Goal: Information Seeking & Learning: Learn about a topic

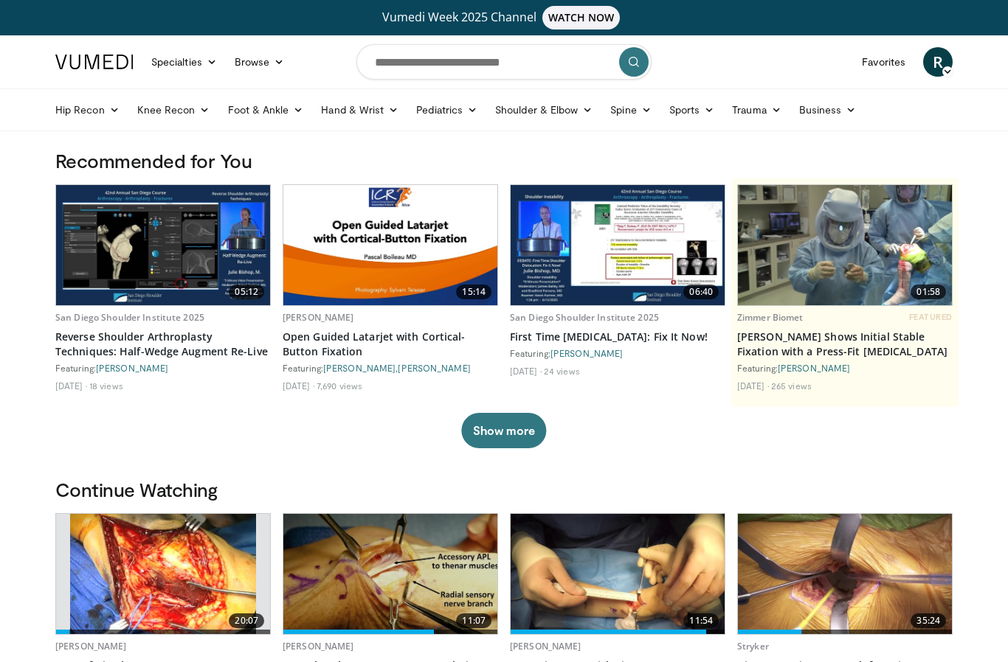
click at [150, 255] on img at bounding box center [163, 245] width 214 height 120
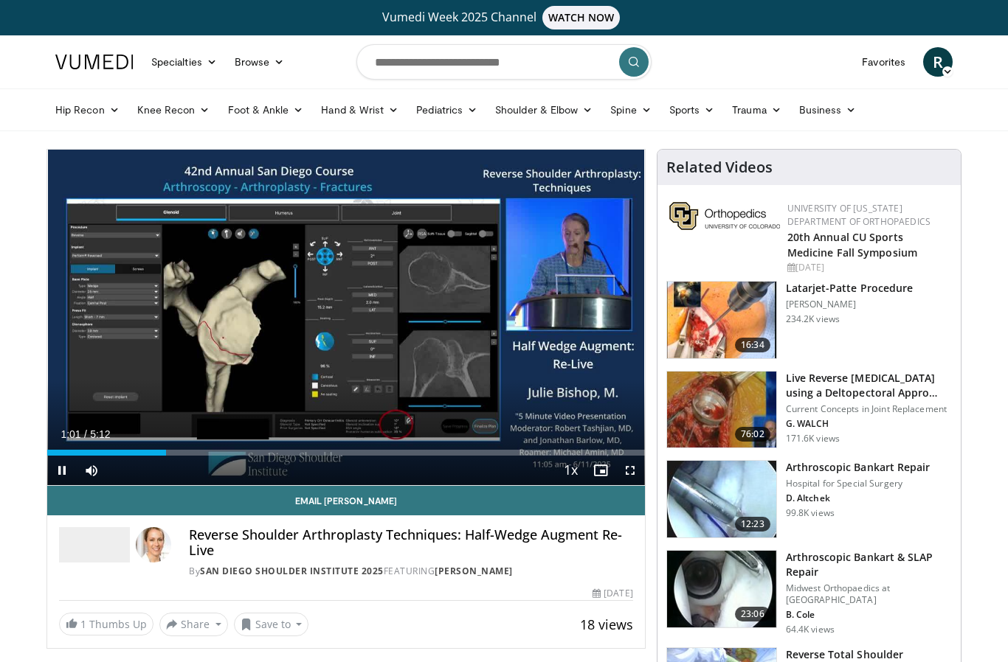
click at [353, 309] on icon "Video Player" at bounding box center [345, 317] width 41 height 41
click at [398, 377] on div "10 seconds Tap to unmute" at bounding box center [346, 318] width 598 height 336
click at [436, 382] on div "10 seconds Tap to unmute" at bounding box center [346, 318] width 598 height 336
click at [449, 342] on div "10 seconds Tap to unmute" at bounding box center [346, 318] width 598 height 336
click at [502, 339] on div "10 seconds Tap to unmute" at bounding box center [346, 318] width 598 height 336
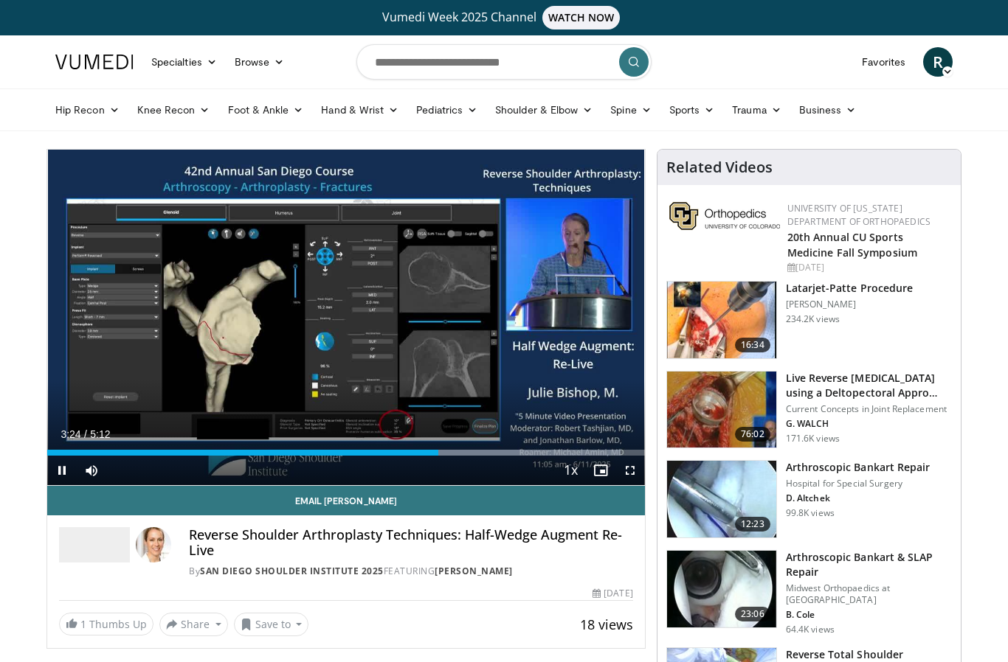
click at [495, 314] on div "10 seconds Tap to unmute" at bounding box center [346, 318] width 598 height 336
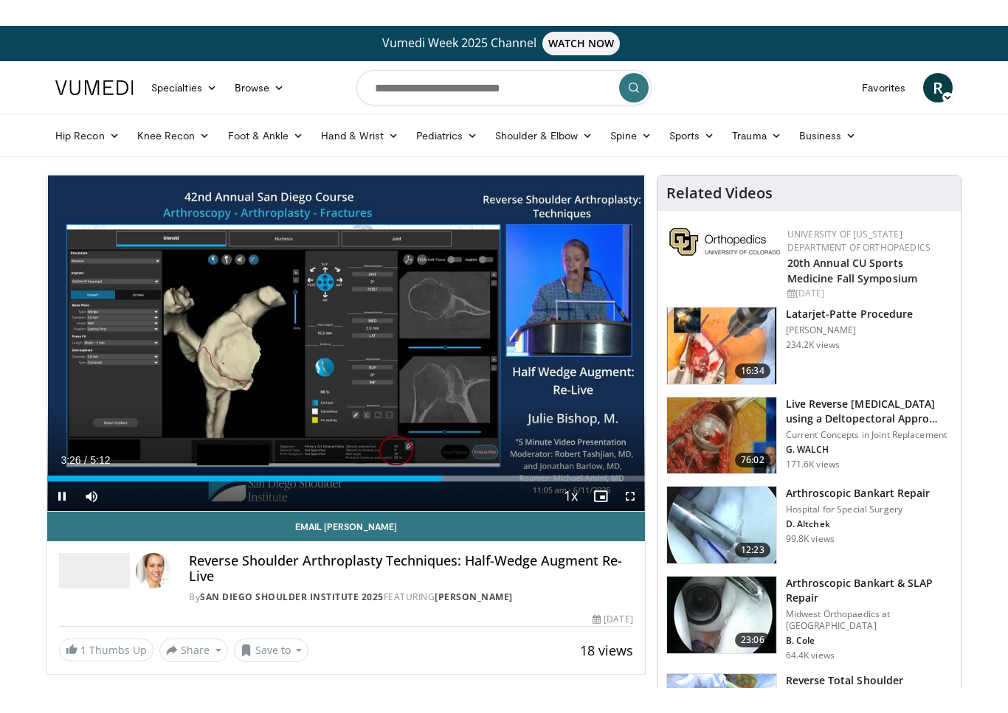
scroll to position [18, 0]
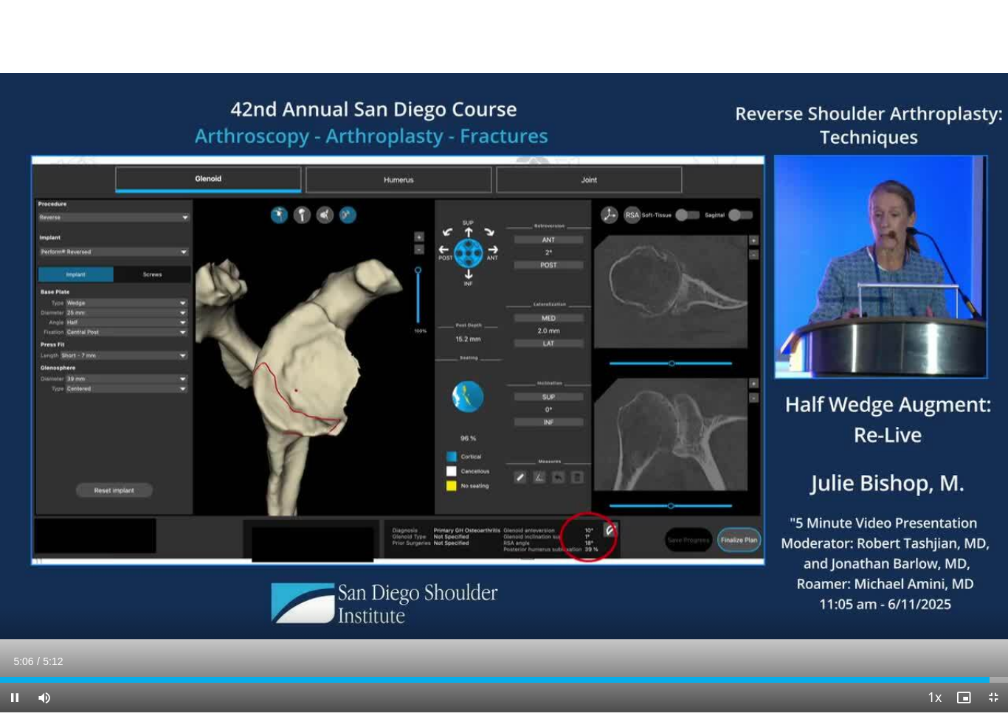
click at [146, 265] on div "10 seconds Tap to unmute" at bounding box center [504, 356] width 1008 height 713
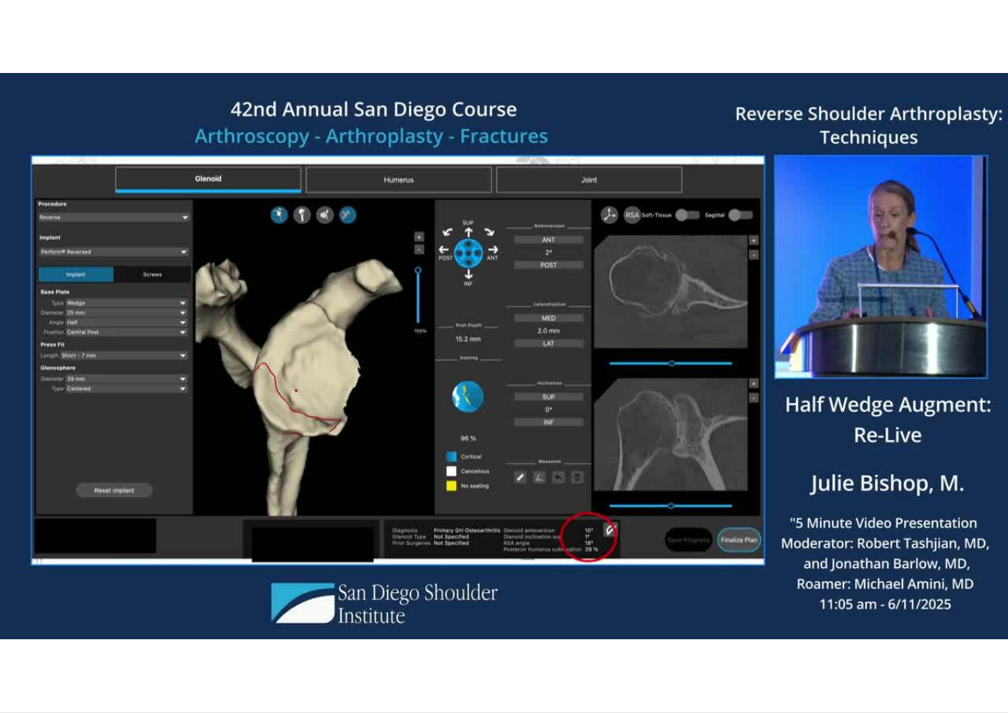
click at [190, 289] on div "10 seconds Tap to unmute" at bounding box center [504, 356] width 1008 height 713
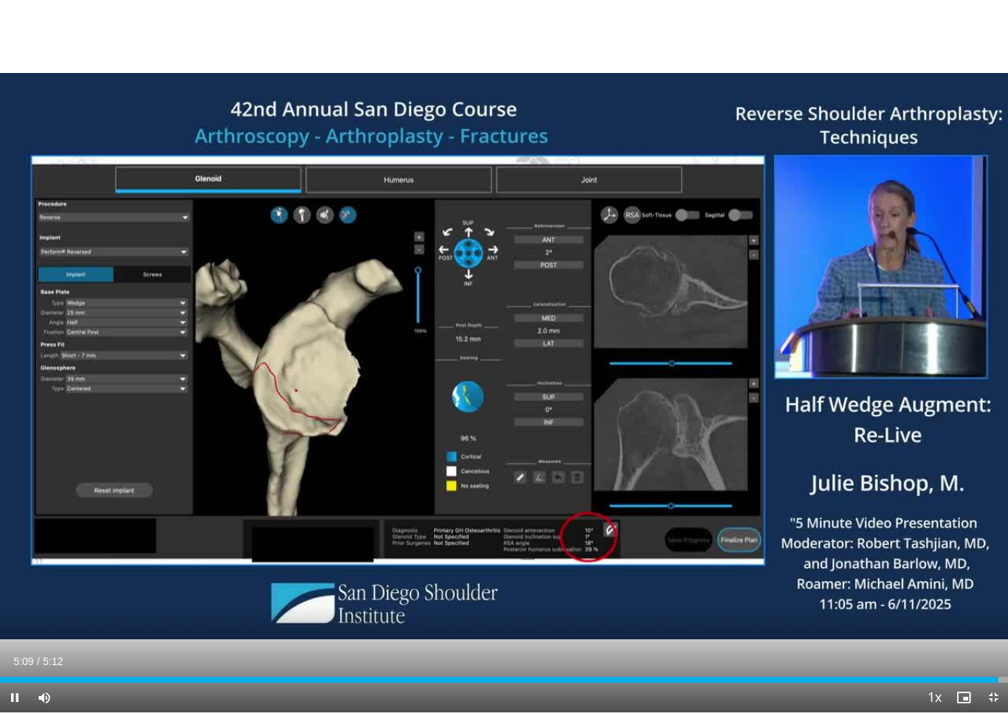
click at [69, 258] on div "10 seconds Tap to unmute" at bounding box center [504, 356] width 1008 height 713
click at [63, 255] on div "10 seconds Tap to unmute" at bounding box center [504, 356] width 1008 height 713
click at [61, 245] on div "10 seconds Tap to unmute" at bounding box center [504, 356] width 1008 height 713
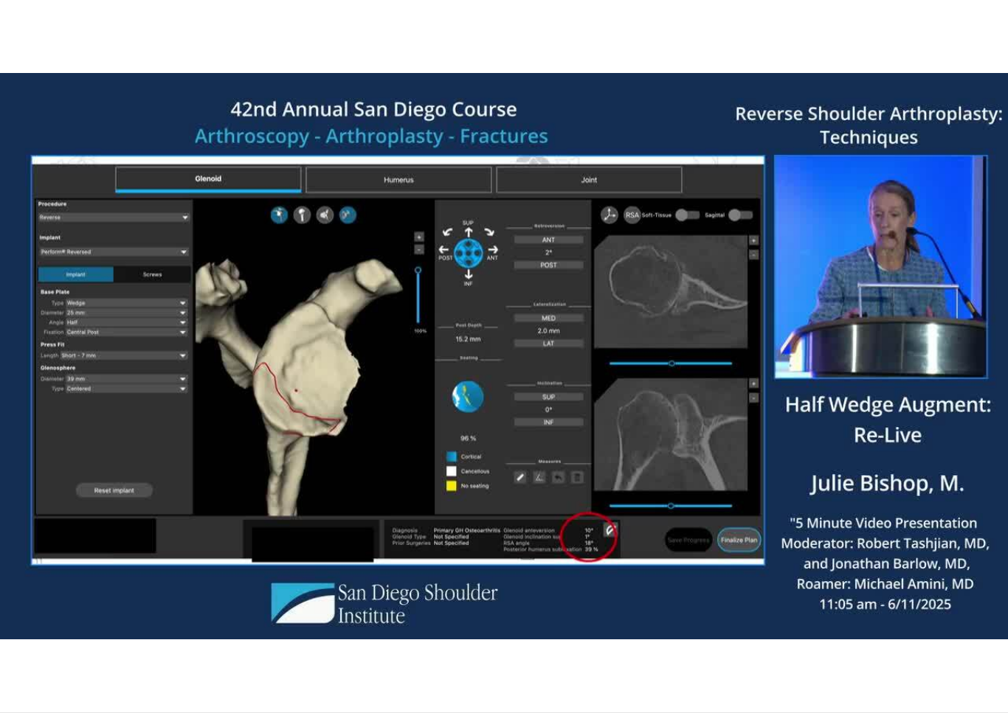
click at [55, 232] on div "10 seconds Tap to unmute" at bounding box center [504, 356] width 1008 height 713
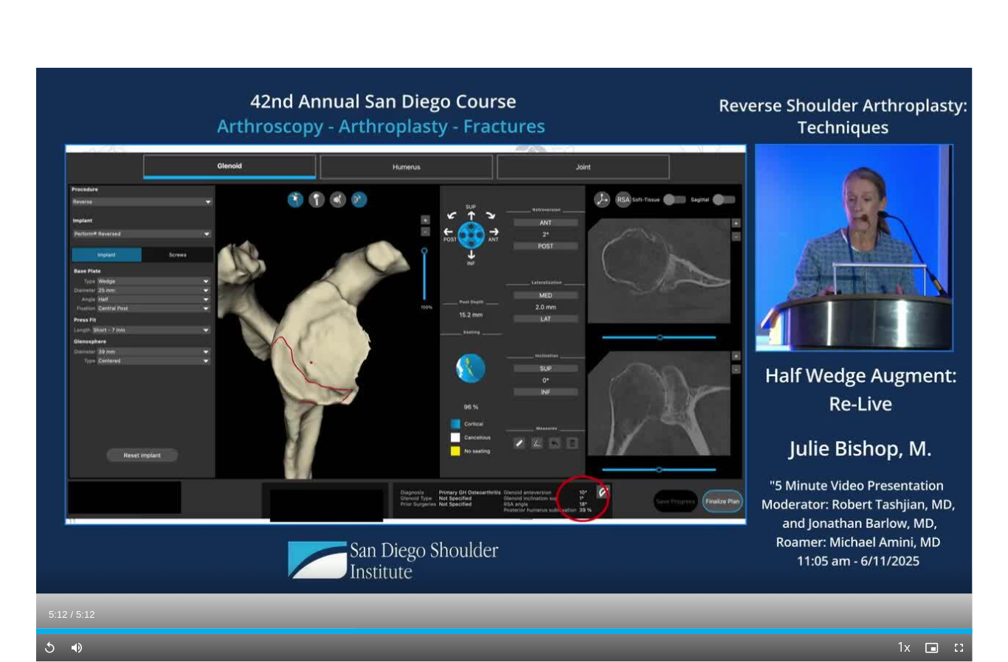
scroll to position [93, 0]
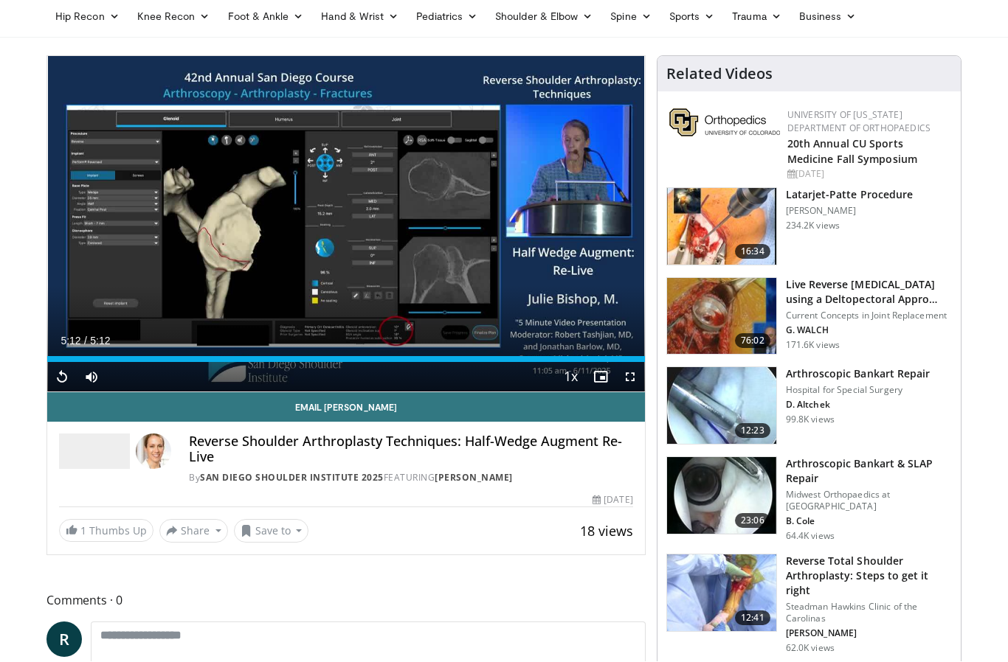
click at [747, 308] on img at bounding box center [721, 317] width 109 height 77
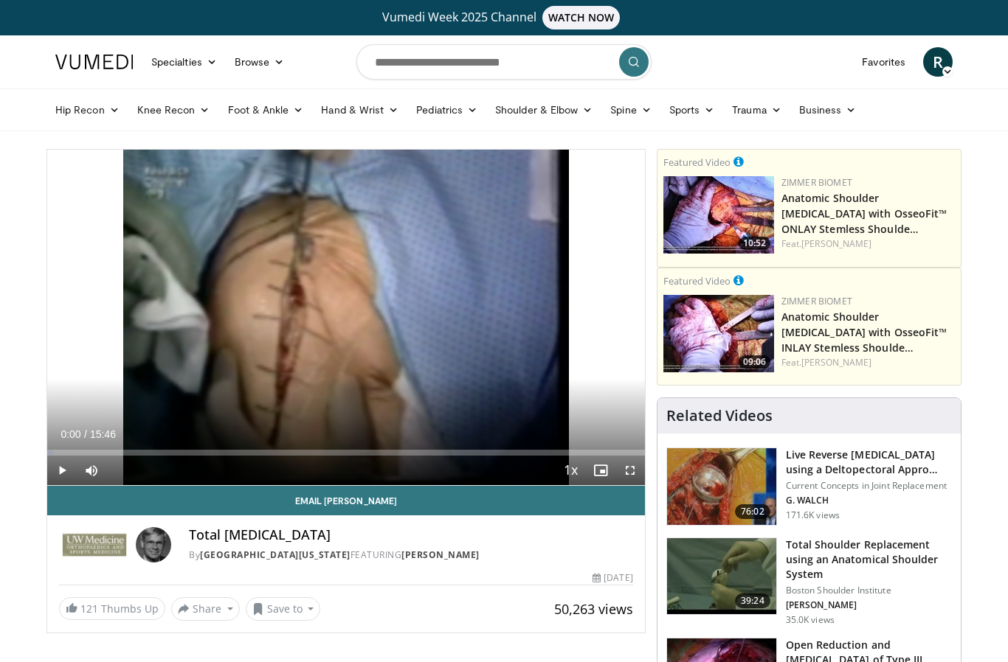
click at [58, 465] on span "Video Player" at bounding box center [62, 471] width 30 height 30
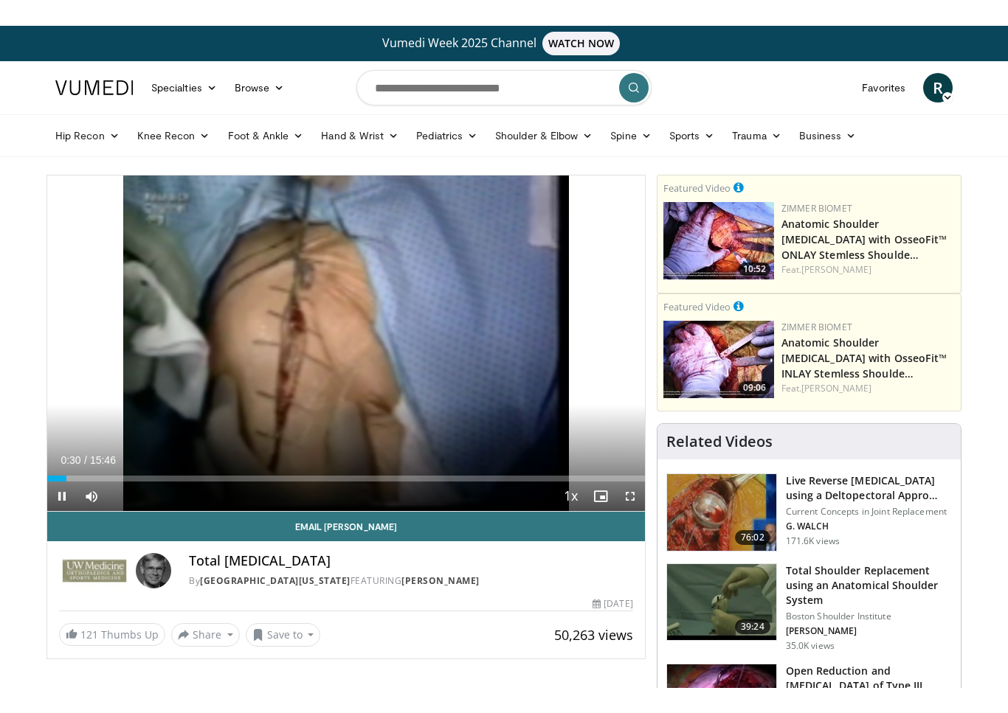
scroll to position [18, 0]
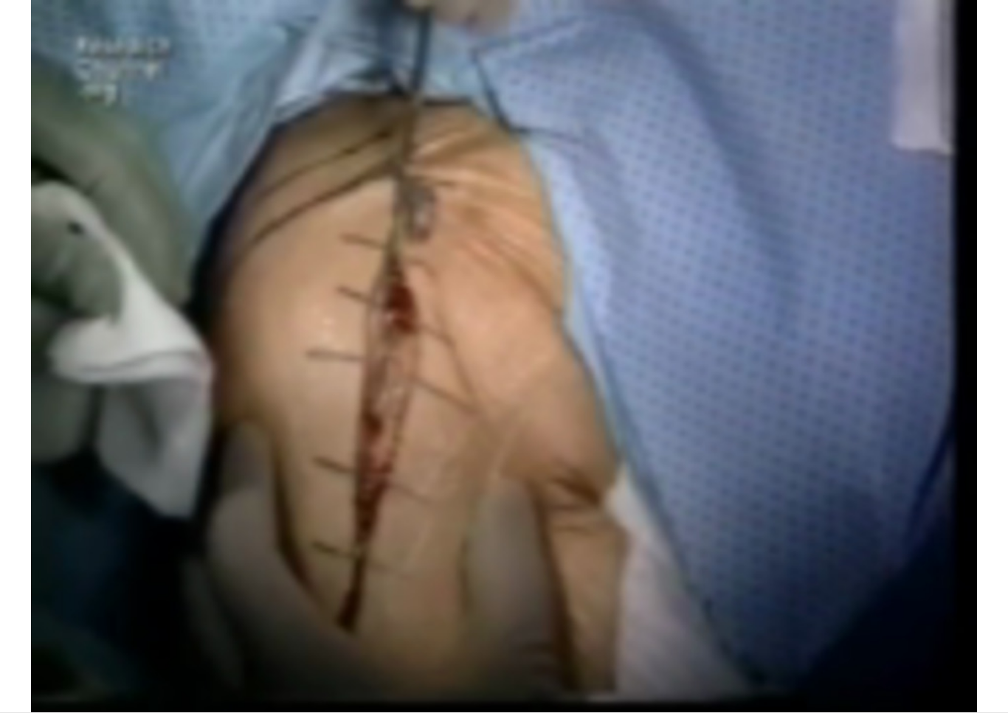
click at [689, 594] on div "10 seconds Tap to unmute" at bounding box center [504, 356] width 1008 height 713
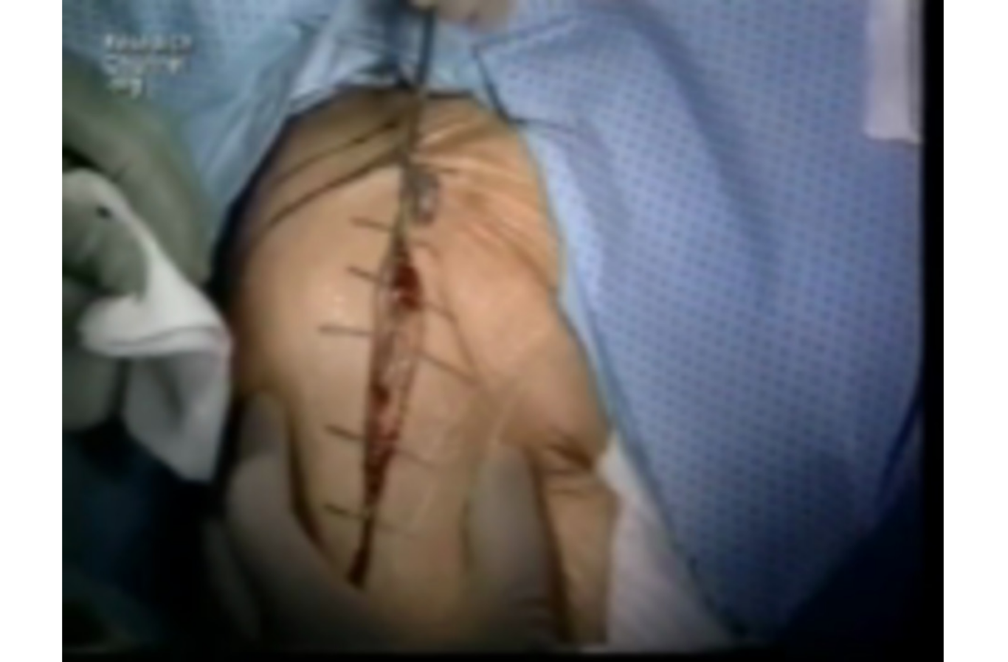
scroll to position [28, 0]
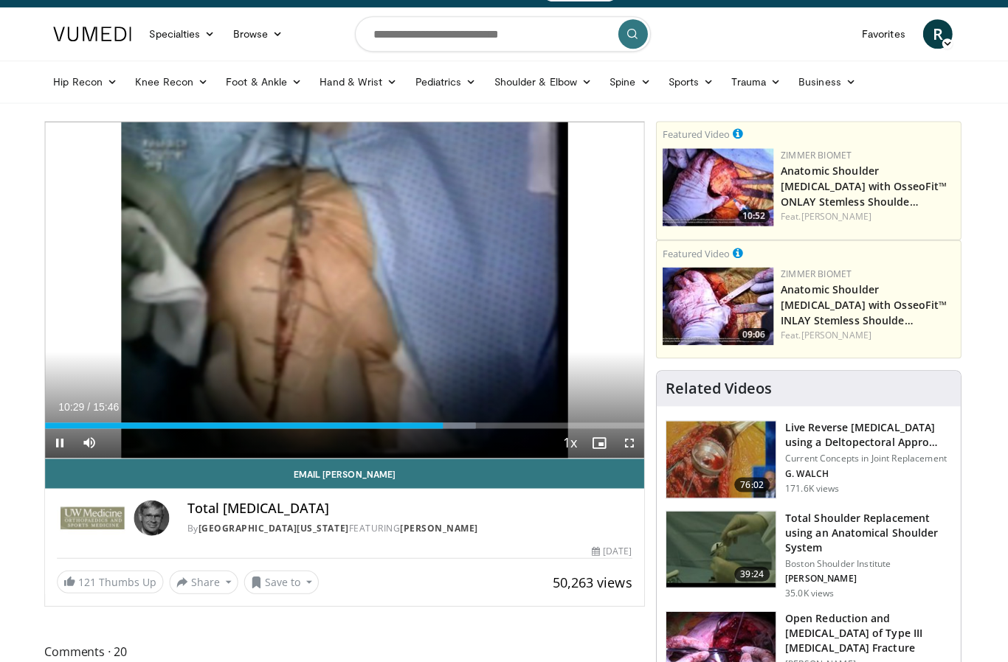
click at [470, 440] on div "Current Time 10:29 / Duration 15:46 Pause Skip Backward Skip Forward Mute Loade…" at bounding box center [346, 443] width 598 height 30
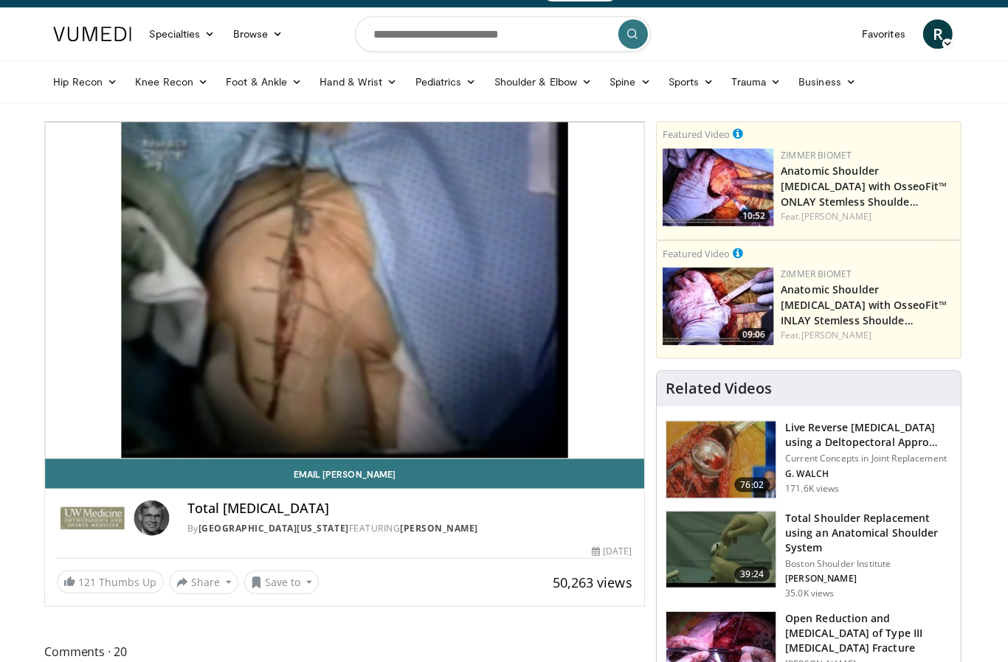
click at [405, 472] on link "Email Frederick" at bounding box center [346, 473] width 598 height 30
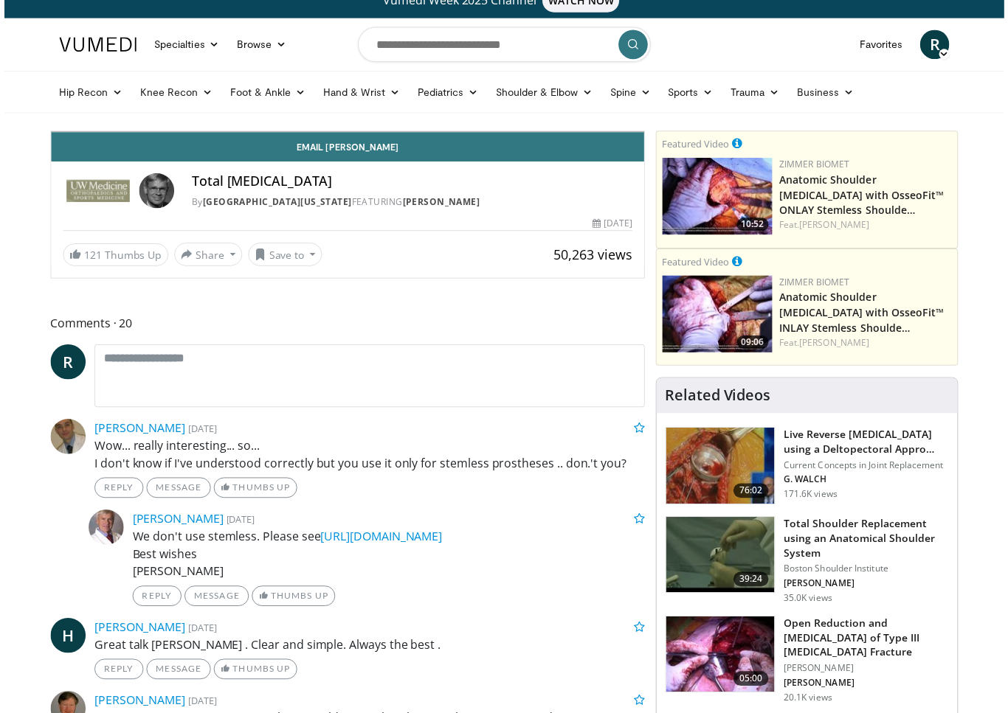
scroll to position [18, 0]
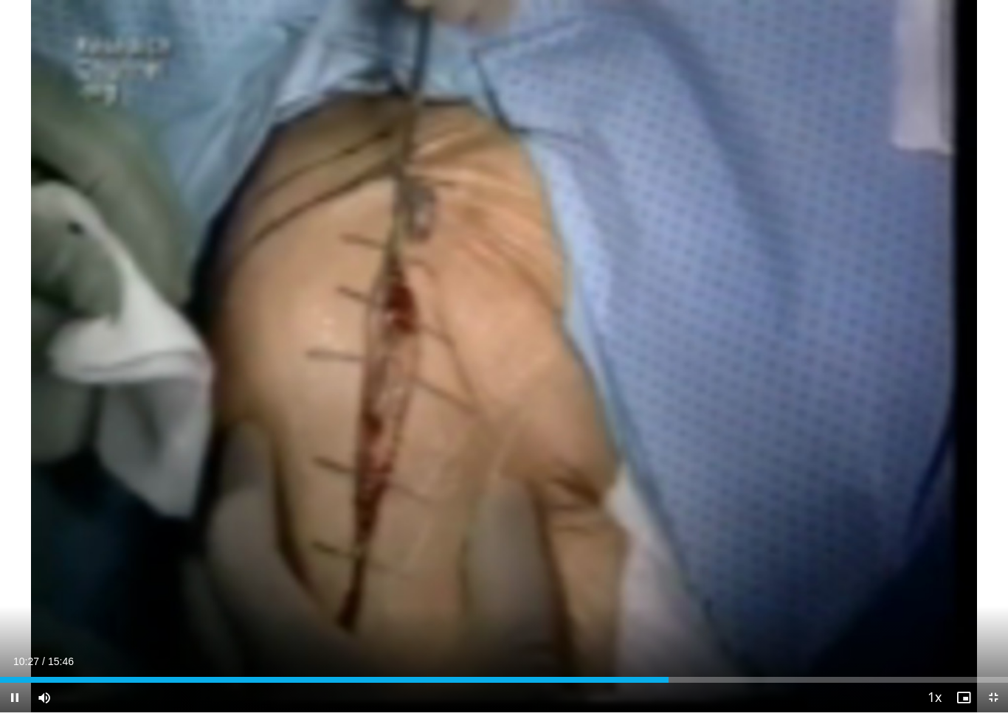
click at [913, 368] on div "10 seconds Tap to unmute" at bounding box center [504, 356] width 1008 height 713
click at [608, 661] on div "10 seconds Tap to unmute" at bounding box center [504, 356] width 1008 height 713
click at [683, 662] on div "Progress Bar" at bounding box center [675, 680] width 94 height 6
click at [26, 103] on div "10 seconds Tap to unmute" at bounding box center [504, 356] width 1008 height 713
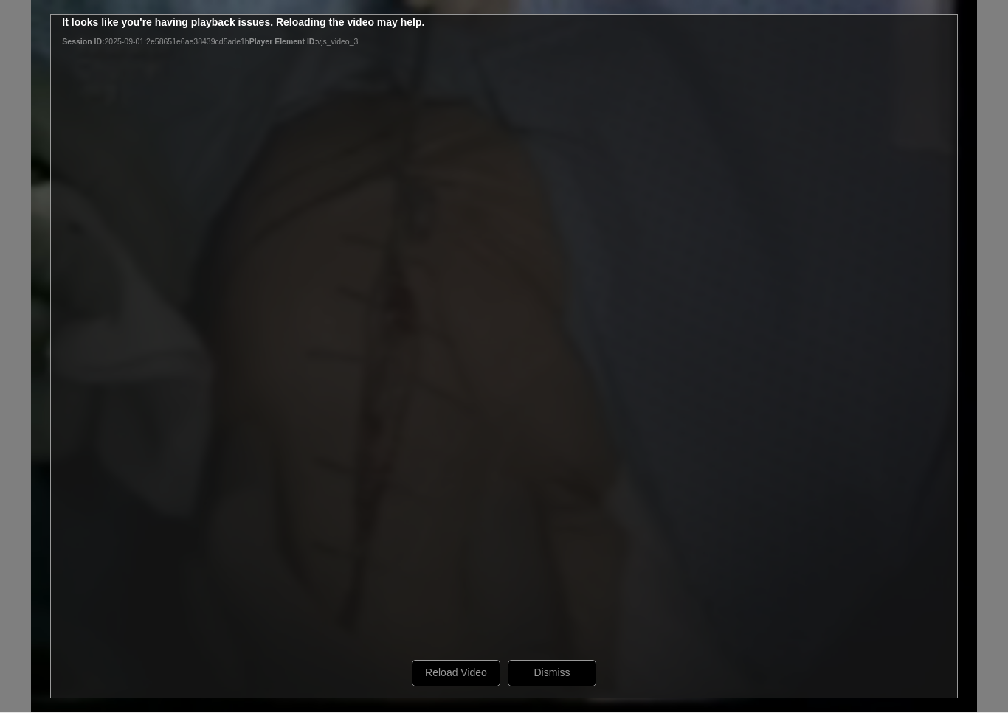
click at [3, 21] on div "10 seconds Tap to unmute" at bounding box center [504, 356] width 1008 height 713
click at [820, 146] on div "10 seconds Tap to unmute" at bounding box center [504, 356] width 1008 height 713
click at [409, 557] on div "10 seconds Tap to unmute" at bounding box center [504, 356] width 1008 height 713
click at [389, 624] on div "10 seconds Tap to unmute" at bounding box center [504, 356] width 1008 height 713
click at [605, 505] on div "10 seconds Tap to unmute" at bounding box center [504, 356] width 1008 height 713
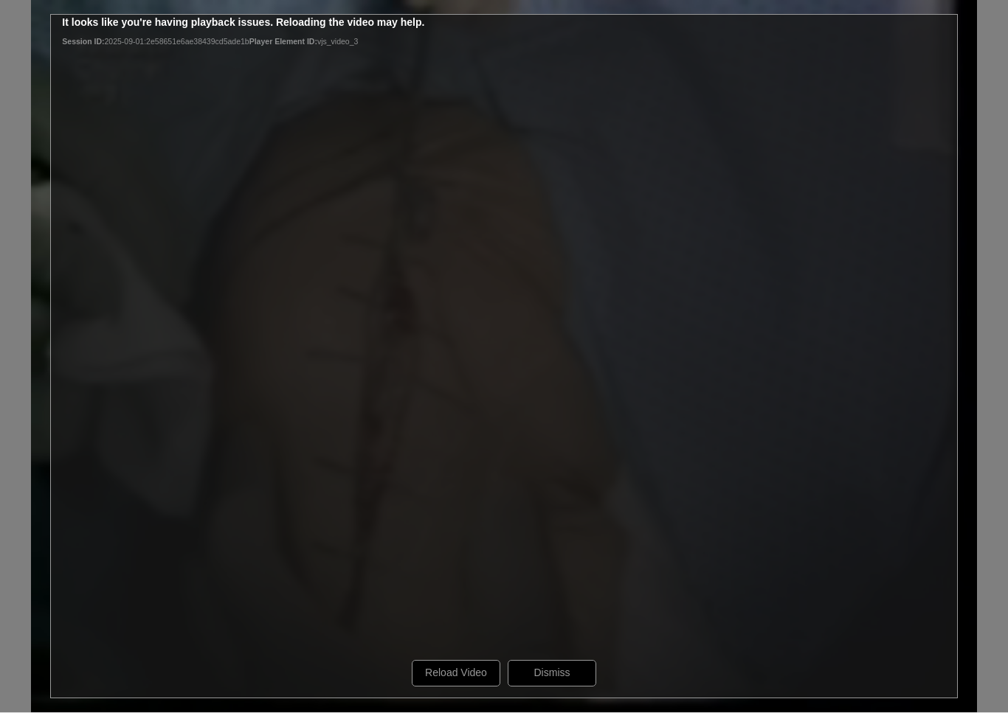
click at [666, 502] on div "10 seconds Tap to unmute" at bounding box center [504, 356] width 1008 height 713
click at [474, 662] on div "10 seconds Tap to unmute" at bounding box center [504, 356] width 1008 height 713
click at [465, 662] on div "10 seconds Tap to unmute" at bounding box center [504, 356] width 1008 height 713
click at [471, 662] on div "10 seconds Tap to unmute" at bounding box center [504, 356] width 1008 height 713
click at [914, 437] on div "10 seconds Tap to unmute" at bounding box center [504, 356] width 1008 height 713
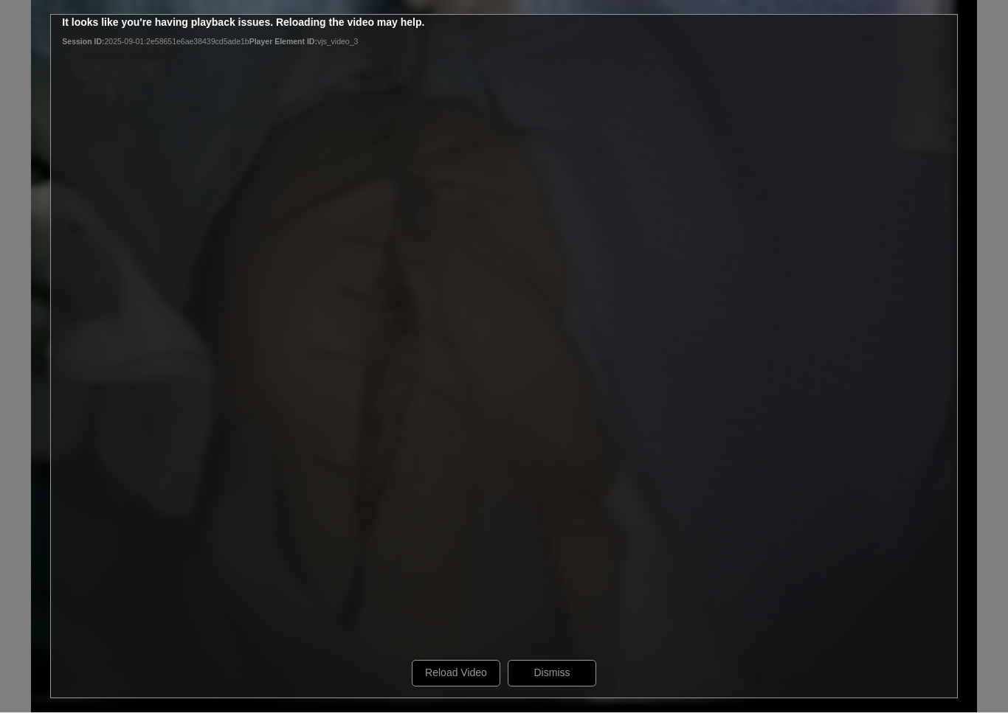
click at [926, 432] on div "10 seconds Tap to unmute" at bounding box center [504, 356] width 1008 height 713
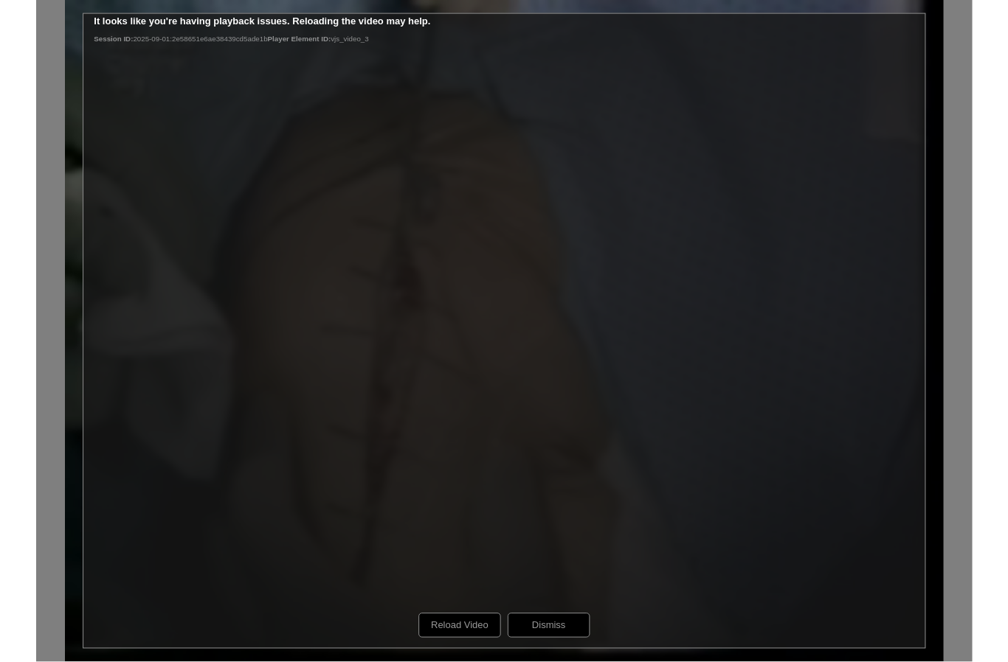
scroll to position [81, 0]
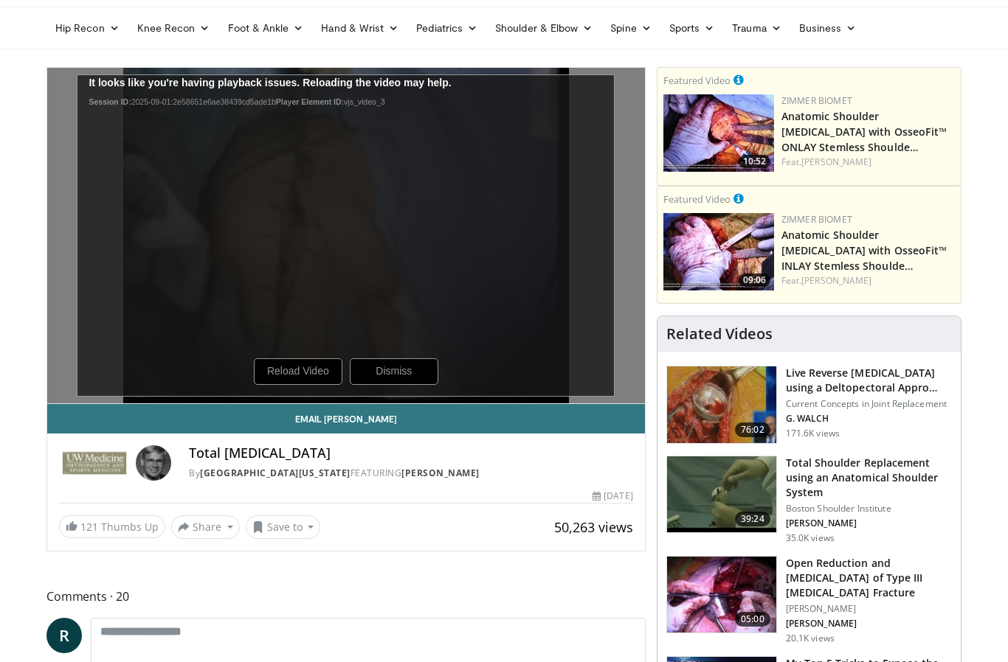
click at [376, 370] on div "10 seconds Tap to unmute" at bounding box center [346, 237] width 598 height 336
click at [366, 363] on div "10 seconds Tap to unmute" at bounding box center [346, 237] width 598 height 336
click at [385, 359] on div "10 seconds Tap to unmute" at bounding box center [346, 237] width 598 height 336
click at [365, 355] on div "10 seconds Tap to unmute" at bounding box center [346, 237] width 598 height 336
click at [267, 367] on div "10 seconds Tap to unmute" at bounding box center [346, 237] width 598 height 336
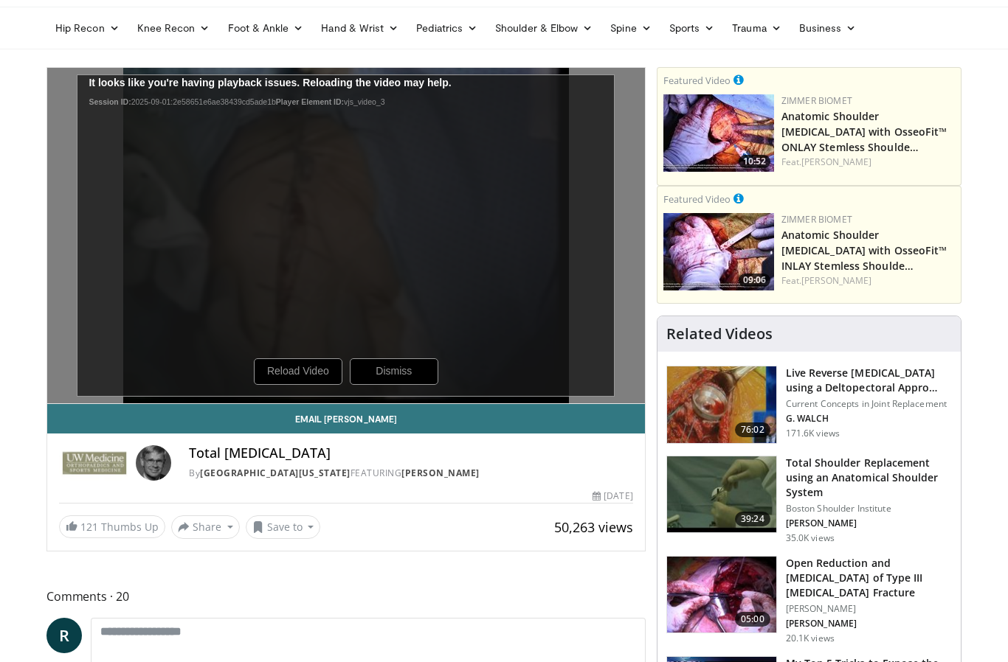
click at [279, 363] on div "10 seconds Tap to unmute" at bounding box center [346, 237] width 598 height 336
click at [252, 339] on div "10 seconds Tap to unmute" at bounding box center [346, 237] width 598 height 336
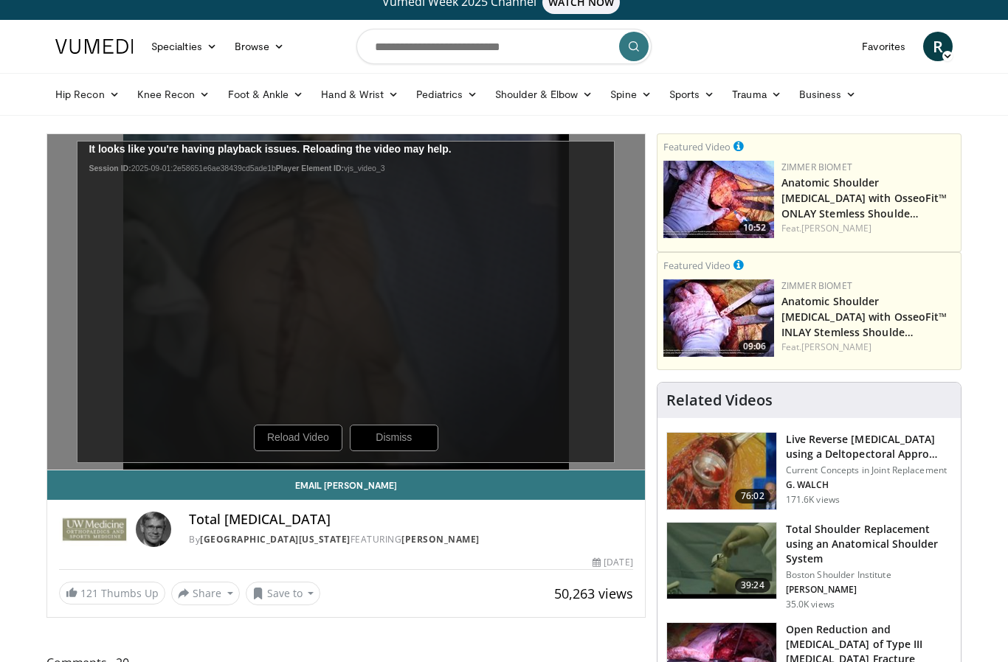
scroll to position [7, 0]
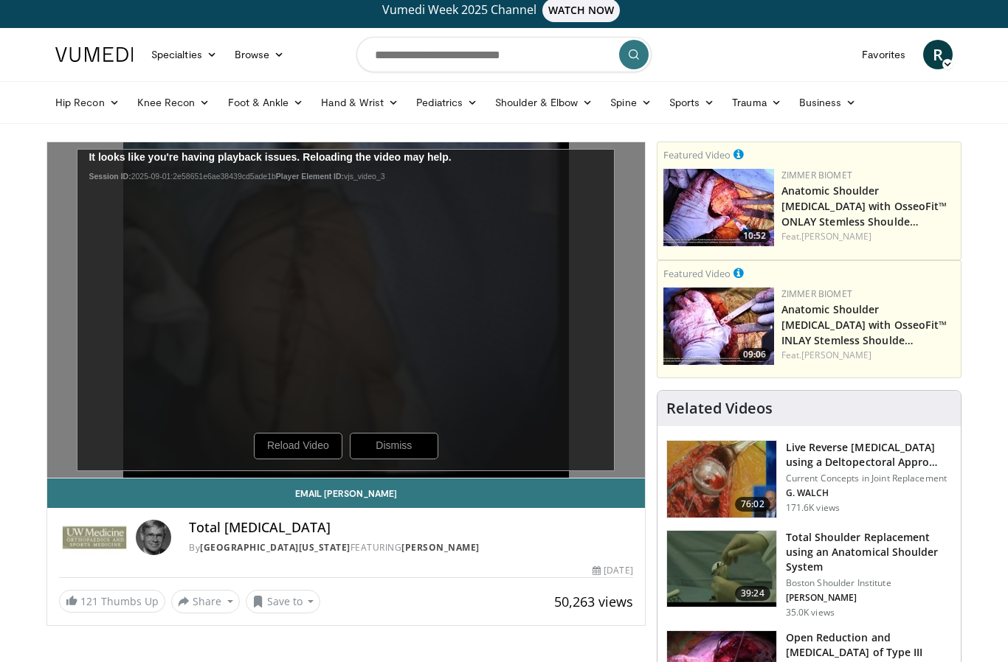
click at [567, 452] on div "10 seconds Tap to unmute" at bounding box center [346, 310] width 598 height 336
click at [614, 377] on div "10 seconds Tap to unmute" at bounding box center [346, 310] width 598 height 336
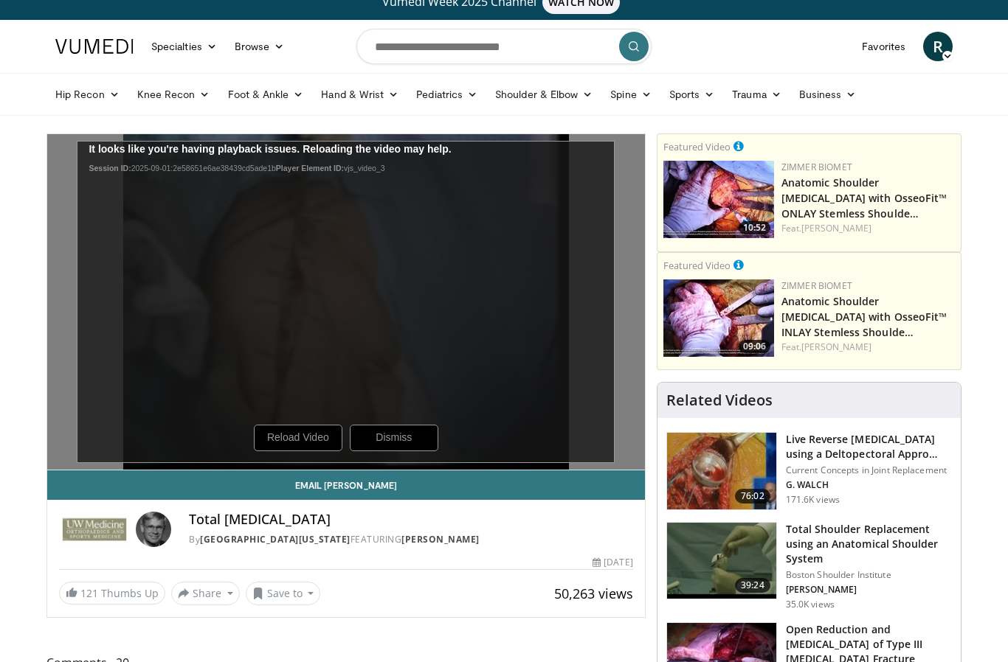
scroll to position [16, 0]
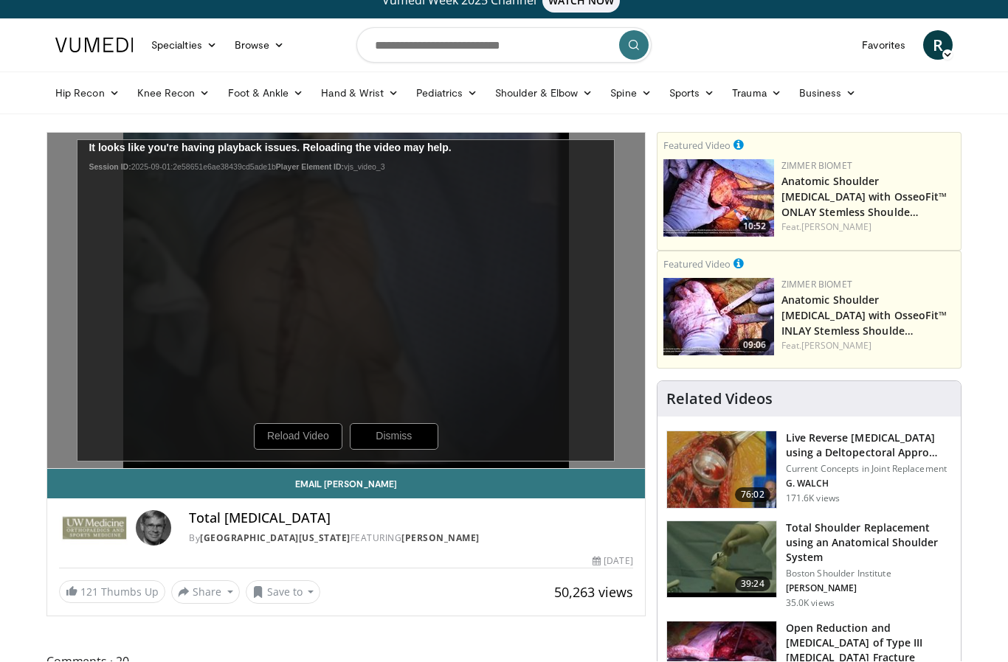
click at [308, 436] on div "10 seconds Tap to unmute" at bounding box center [346, 302] width 598 height 336
click at [319, 440] on div "10 seconds Tap to unmute" at bounding box center [346, 302] width 598 height 336
click at [312, 449] on div "10 seconds Tap to unmute" at bounding box center [346, 302] width 598 height 336
click at [314, 446] on div "10 seconds Tap to unmute" at bounding box center [346, 302] width 598 height 336
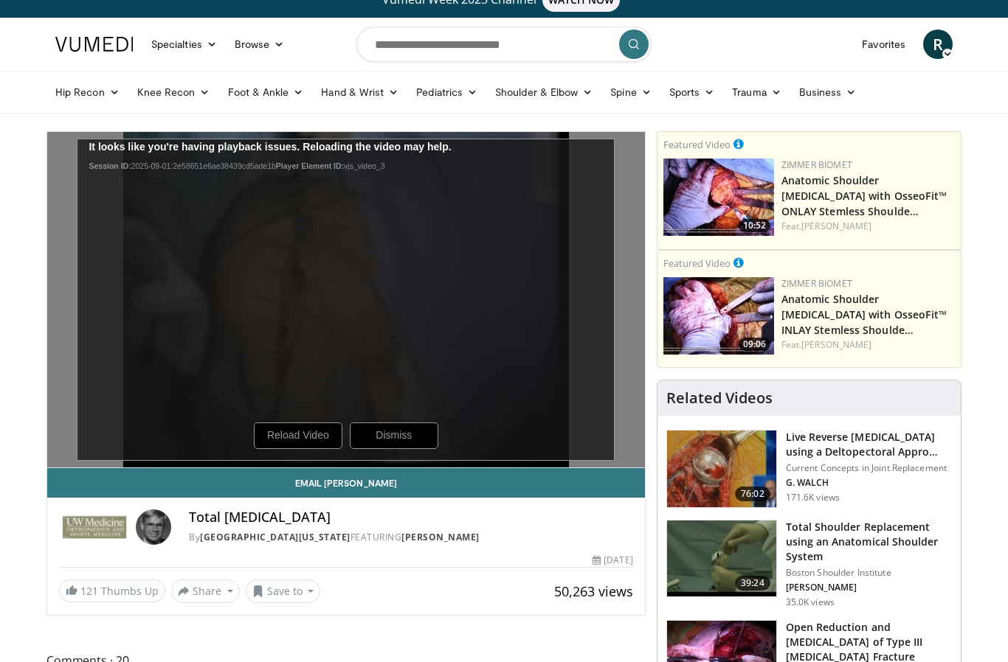
scroll to position [18, 0]
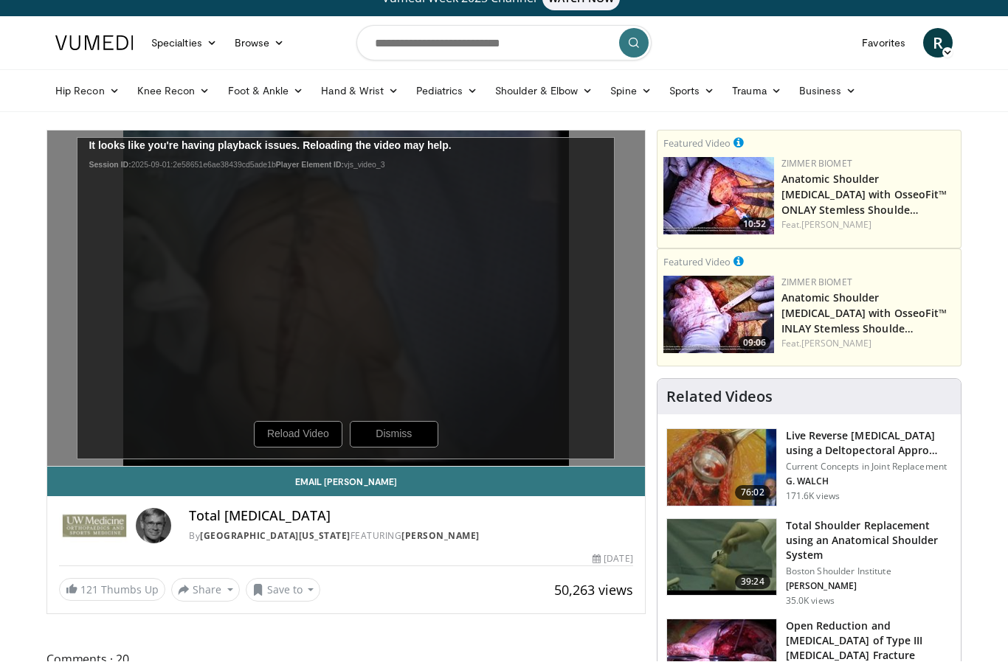
click at [389, 425] on div "10 seconds Tap to unmute" at bounding box center [346, 299] width 598 height 336
click at [313, 429] on div "10 seconds Tap to unmute" at bounding box center [346, 299] width 598 height 336
click at [344, 421] on div "10 seconds Tap to unmute" at bounding box center [346, 299] width 598 height 336
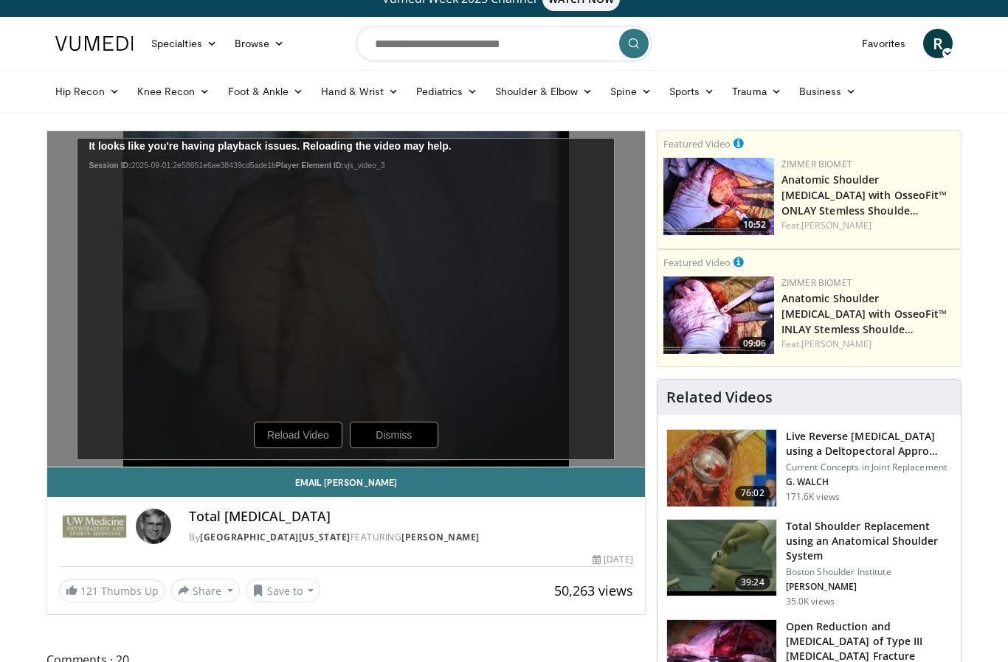
scroll to position [17, 0]
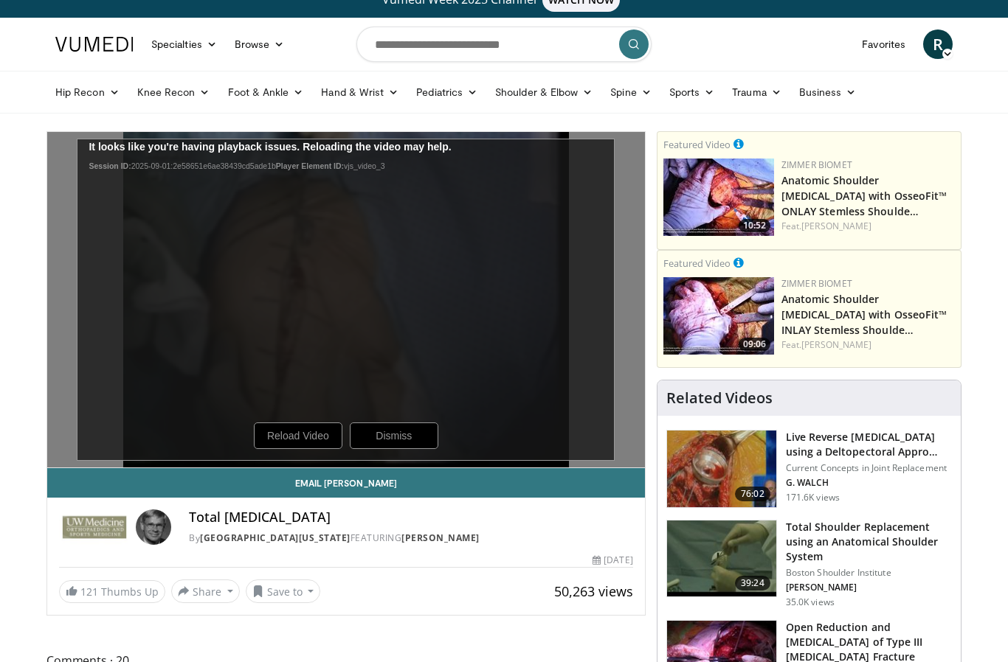
click at [569, 400] on div "10 seconds Tap to unmute" at bounding box center [346, 301] width 598 height 336
click at [133, 201] on div "10 seconds Tap to unmute" at bounding box center [346, 301] width 598 height 336
click at [50, 218] on div "10 seconds Tap to unmute" at bounding box center [346, 301] width 598 height 336
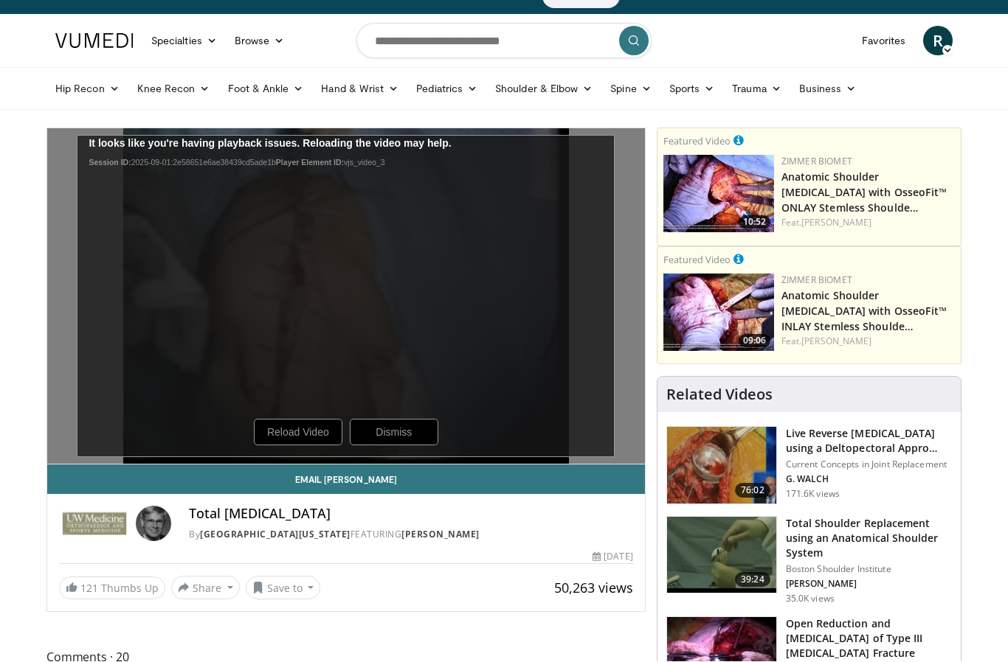
click at [103, 446] on div "10 seconds Tap to unmute" at bounding box center [346, 297] width 598 height 336
click at [100, 434] on div "10 seconds Tap to unmute" at bounding box center [346, 297] width 598 height 336
click at [75, 252] on div "10 seconds Tap to unmute" at bounding box center [346, 297] width 598 height 336
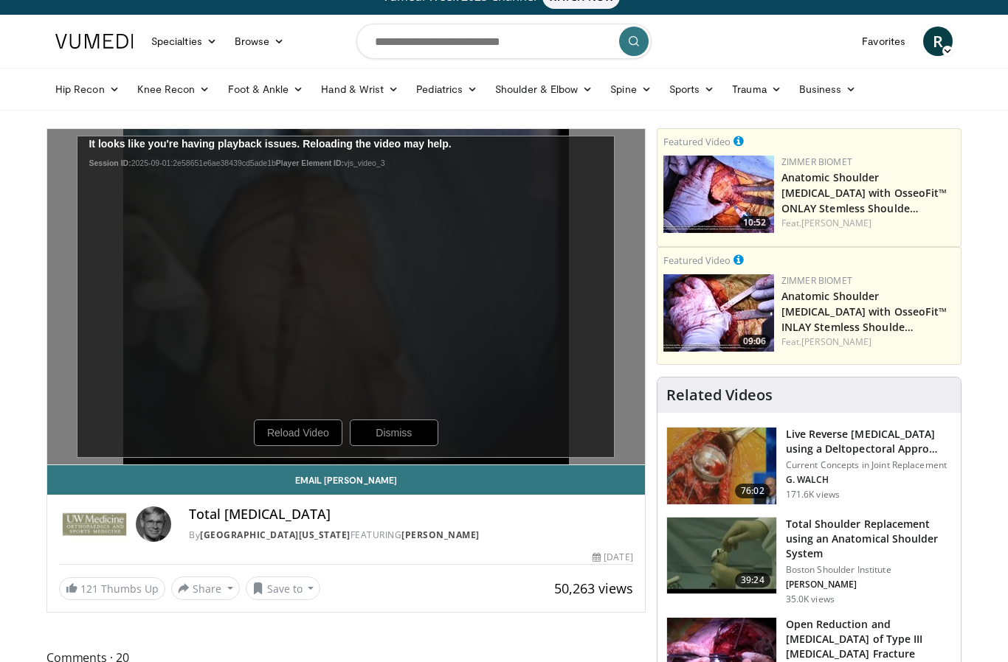
scroll to position [20, 0]
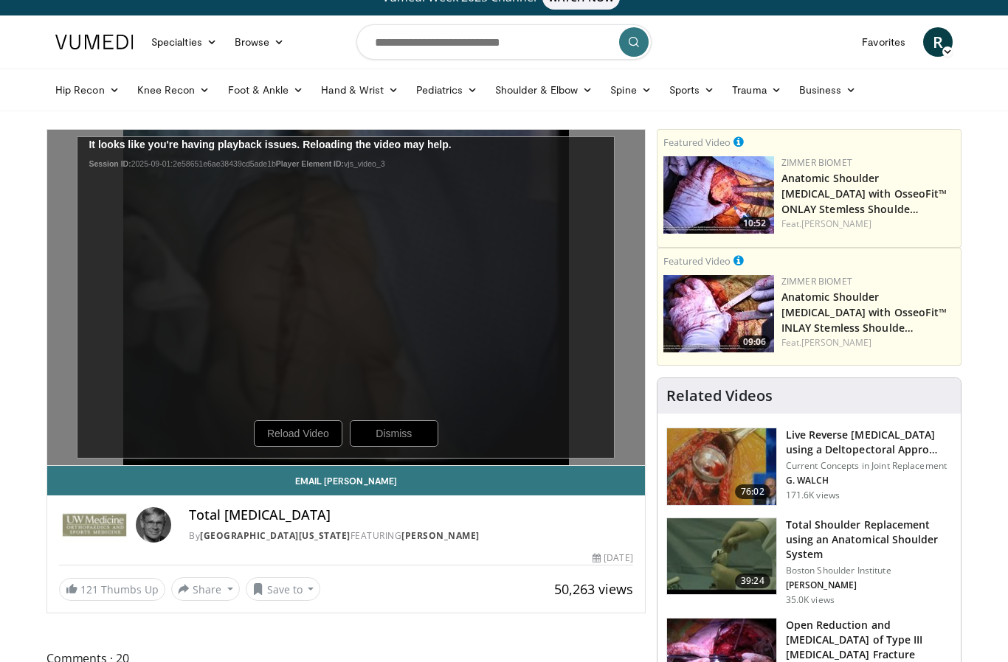
click at [542, 440] on div "10 seconds Tap to unmute" at bounding box center [346, 298] width 598 height 336
click at [620, 443] on div "10 seconds Tap to unmute" at bounding box center [346, 298] width 598 height 336
click at [635, 425] on div "10 seconds Tap to unmute" at bounding box center [346, 298] width 598 height 336
click at [610, 434] on div "10 seconds Tap to unmute" at bounding box center [346, 298] width 598 height 336
click at [586, 433] on div "10 seconds Tap to unmute" at bounding box center [346, 298] width 598 height 336
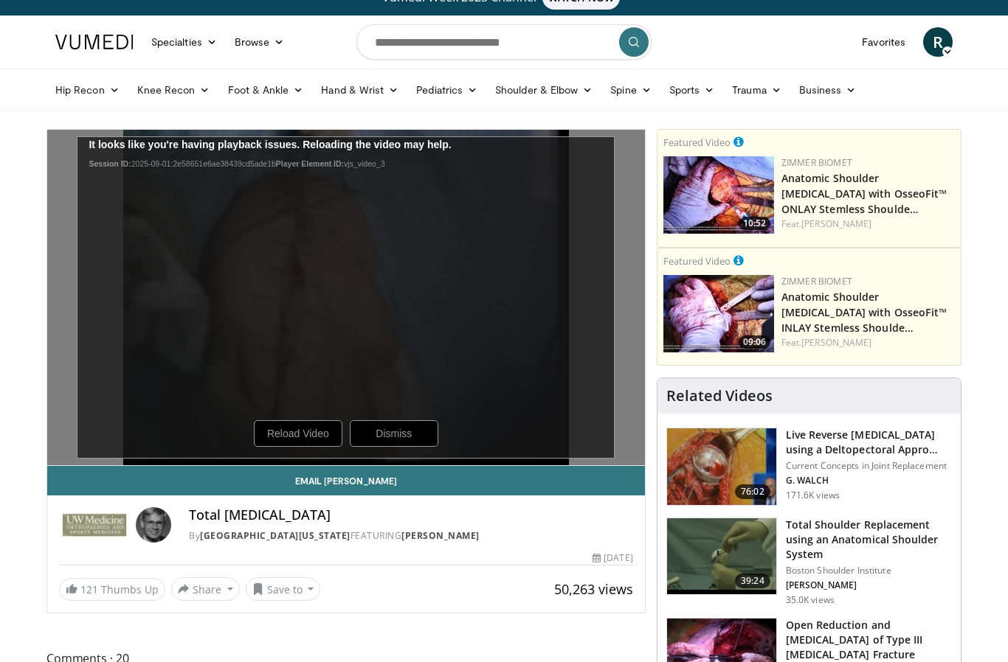
click at [589, 415] on div "10 seconds Tap to unmute" at bounding box center [346, 298] width 598 height 336
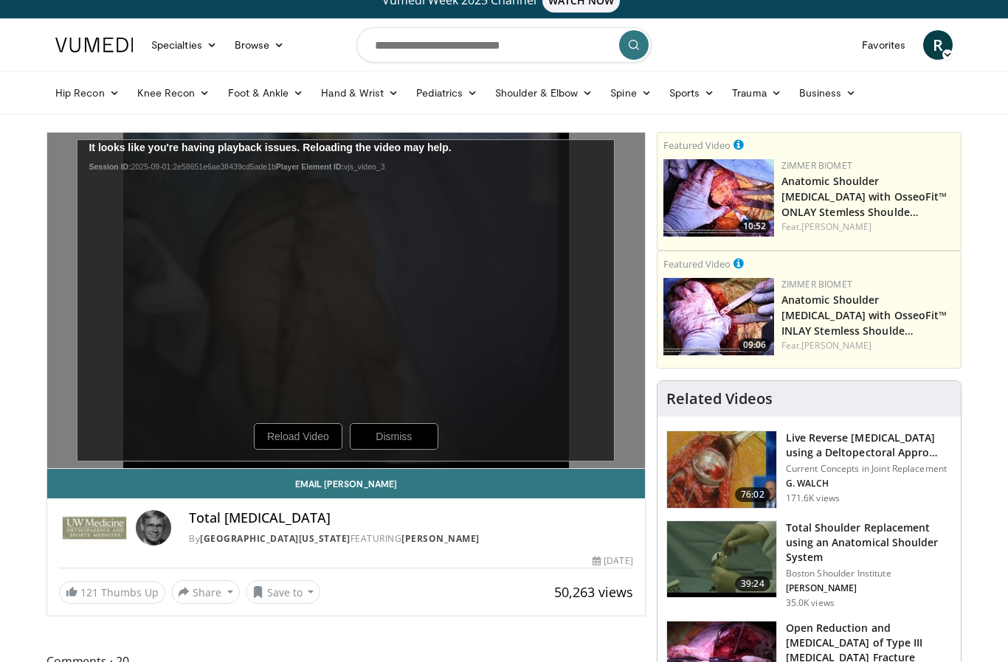
click at [519, 434] on div "10 seconds Tap to unmute" at bounding box center [346, 301] width 598 height 336
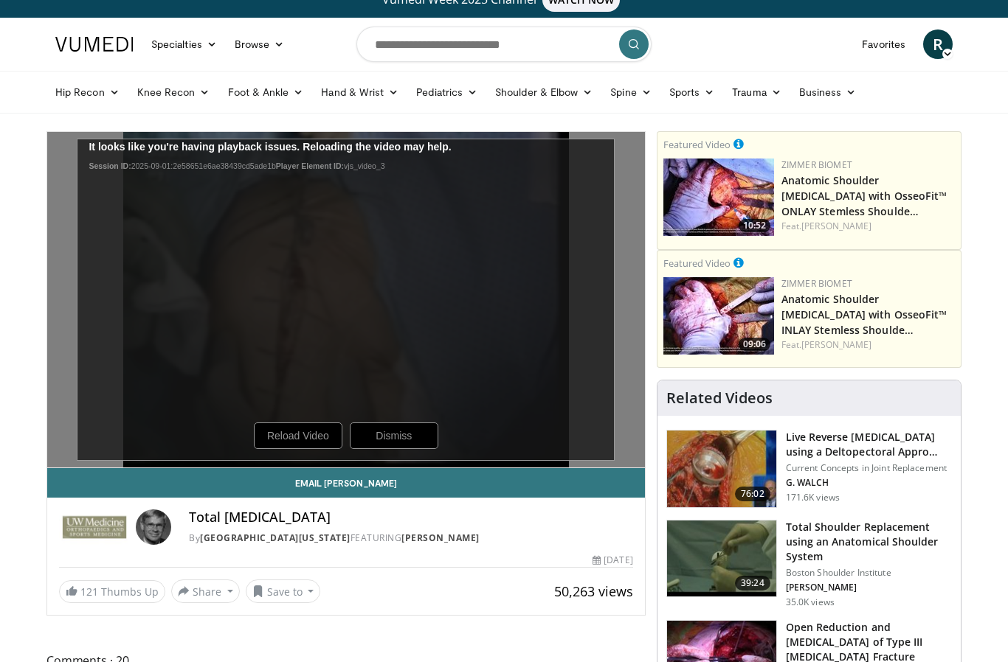
click at [419, 444] on div "10 seconds Tap to unmute" at bounding box center [346, 301] width 598 height 336
click at [464, 406] on div "10 seconds Tap to unmute" at bounding box center [346, 301] width 598 height 336
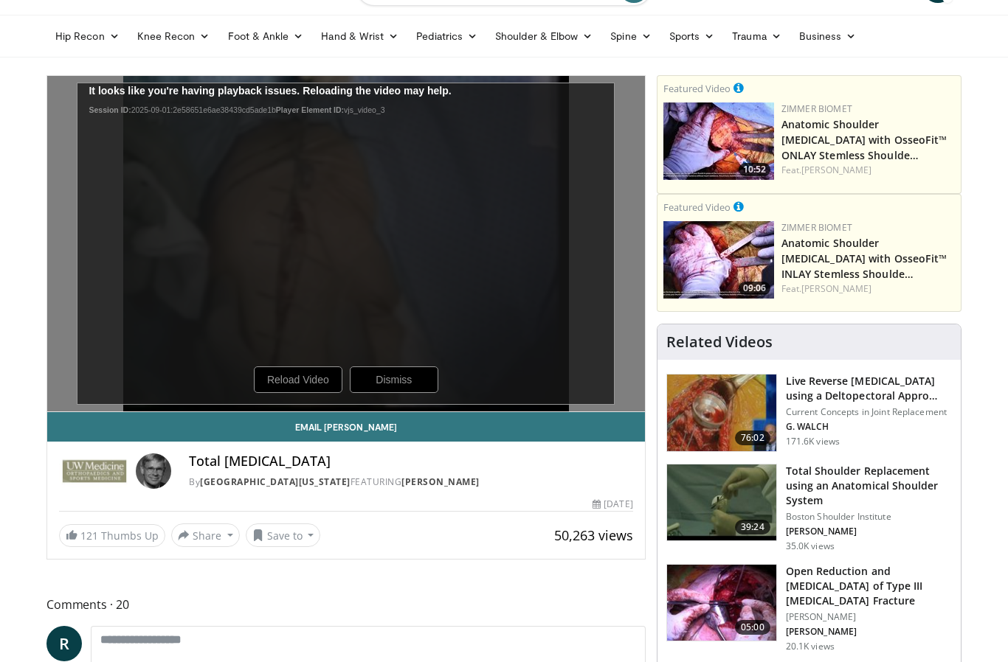
scroll to position [74, 0]
click at [417, 500] on div "50,263 views May 20, 2008" at bounding box center [346, 505] width 574 height 14
click at [418, 491] on div "Total Shoulder Replacement By University of Washington FEATURING Frederick Mats…" at bounding box center [346, 467] width 598 height 50
click at [422, 492] on div "Total Shoulder Replacement By University of Washington FEATURING Frederick Mats…" at bounding box center [346, 467] width 598 height 50
click at [423, 483] on div "By University of Washington FEATURING Frederick Matsen" at bounding box center [411, 482] width 444 height 13
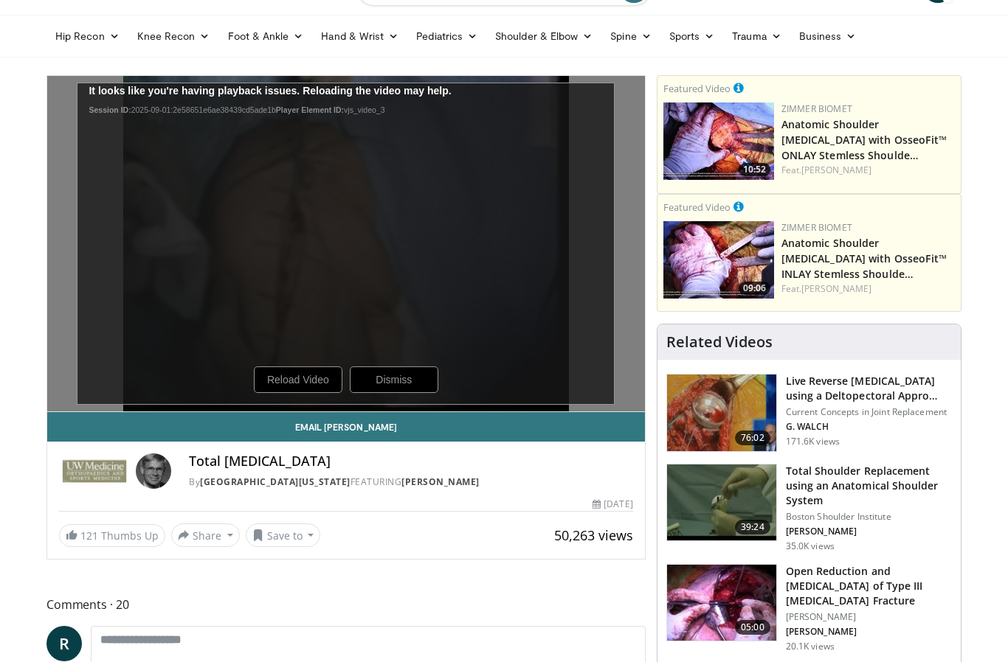
click at [440, 442] on link "Email Frederick" at bounding box center [346, 427] width 598 height 30
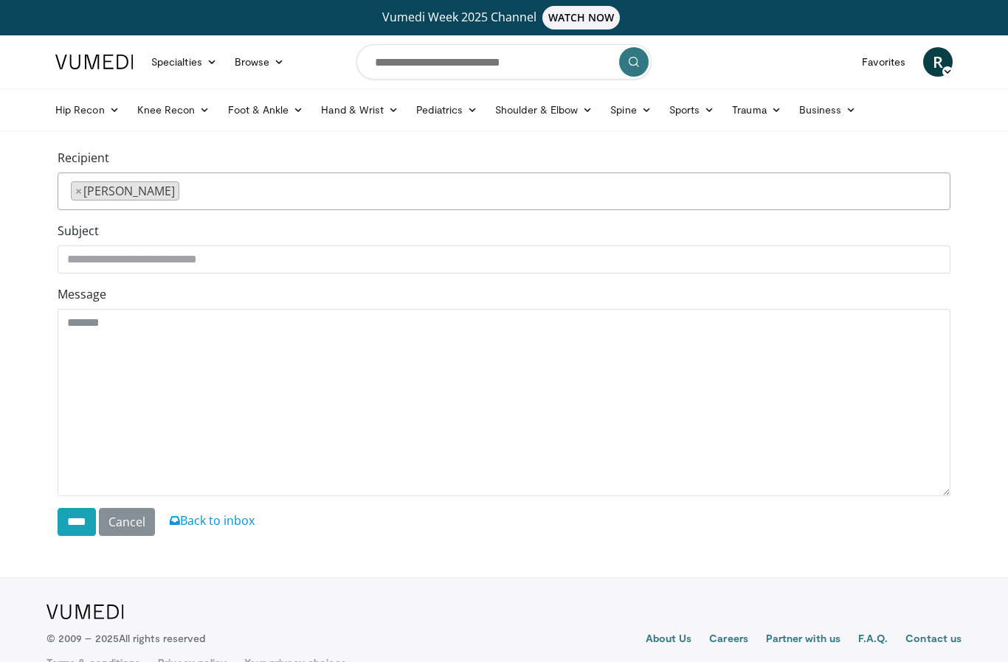
scroll to position [256, 1]
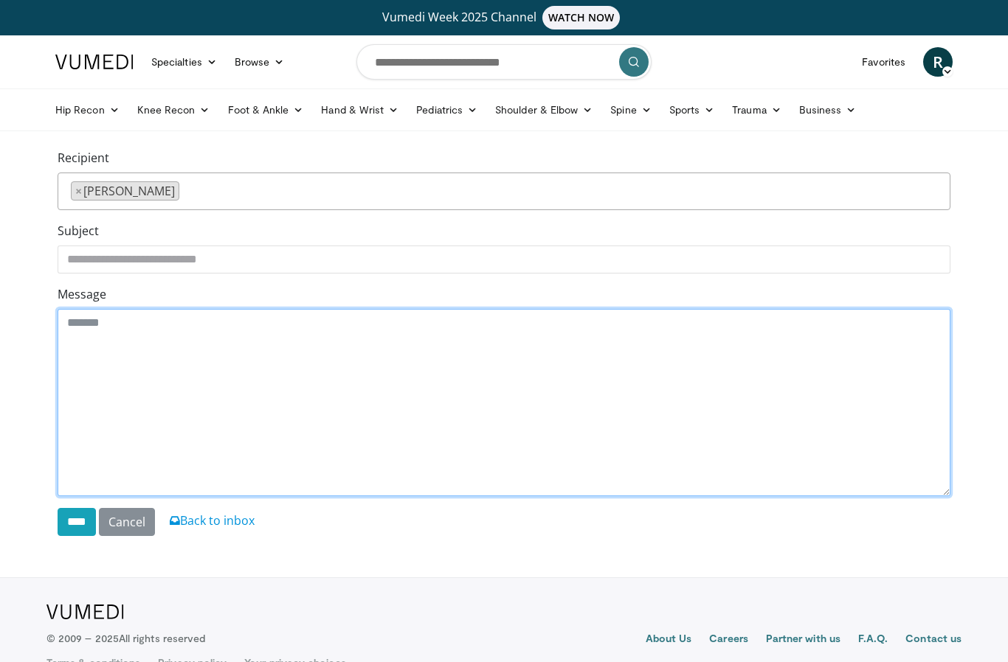
click at [452, 373] on textarea "Message" at bounding box center [504, 402] width 893 height 187
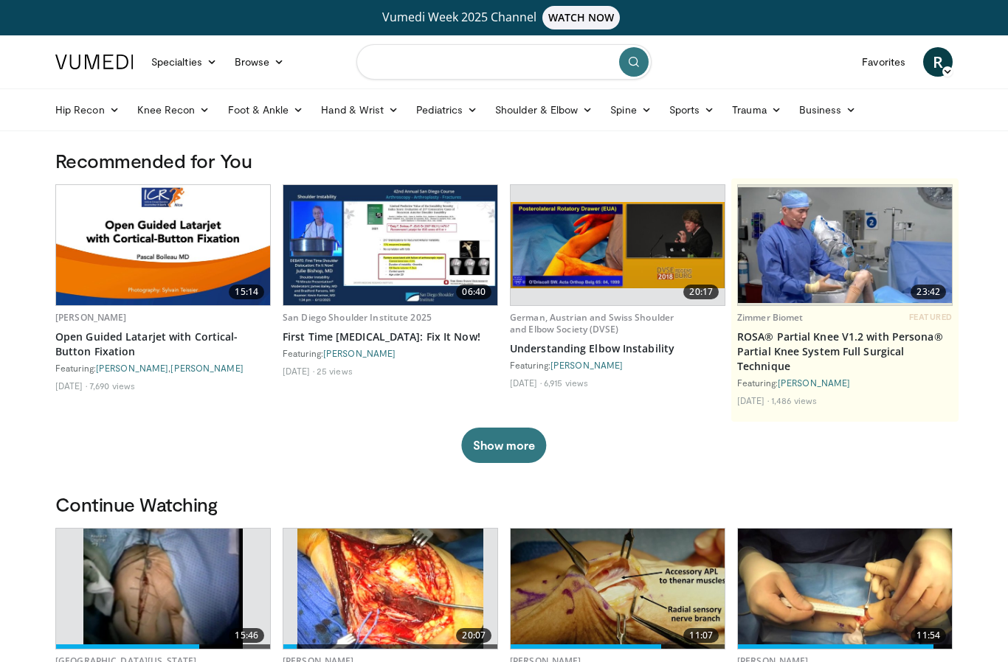
click at [462, 67] on input "Search topics, interventions" at bounding box center [503, 61] width 295 height 35
type input "**********"
click at [638, 58] on icon "submit" at bounding box center [634, 62] width 12 height 12
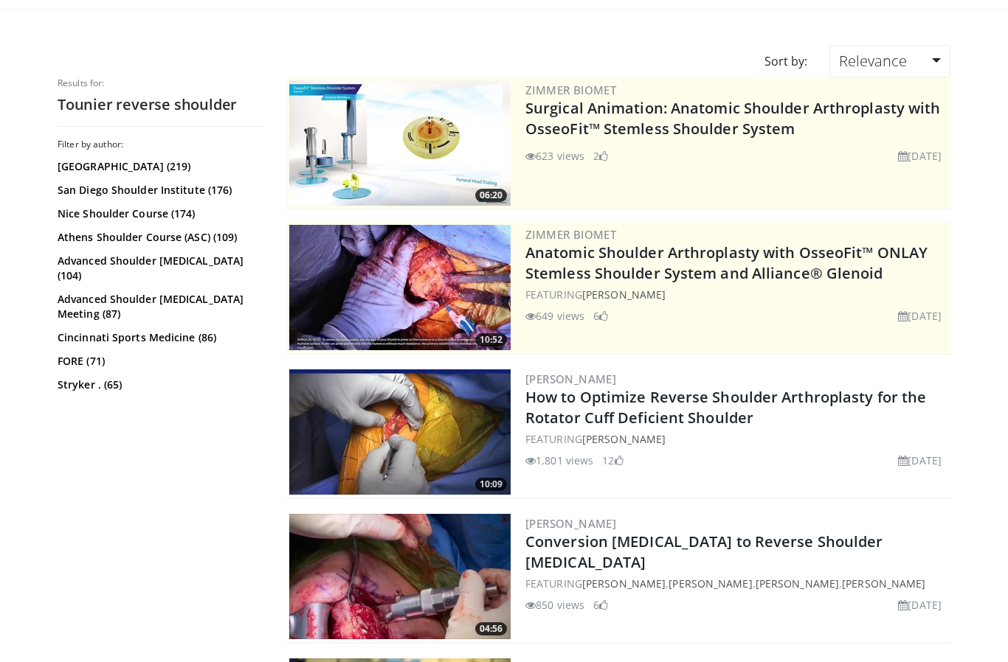
scroll to position [120, 0]
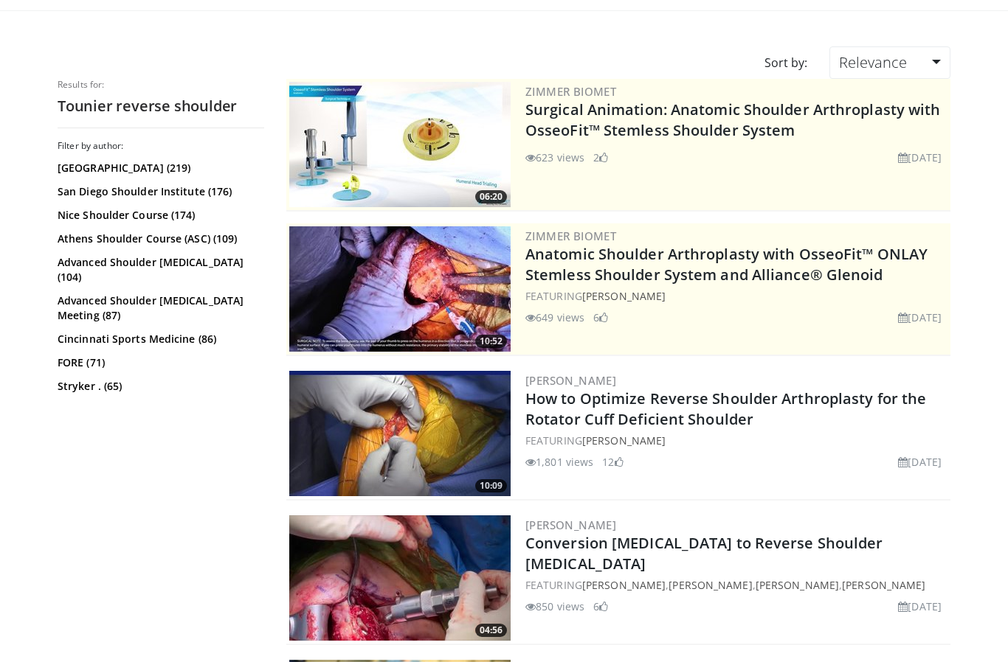
click at [715, 400] on link "How to Optimize Reverse Shoulder Arthroplasty for the Rotator Cuff Deficient Sh…" at bounding box center [725, 409] width 401 height 41
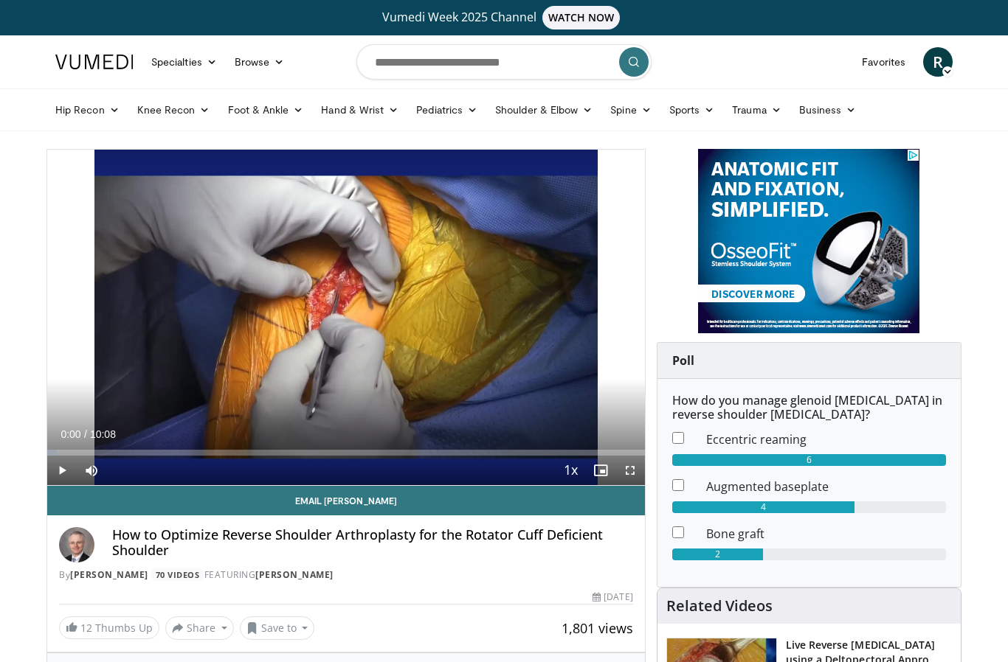
click at [353, 321] on icon "Video Player" at bounding box center [345, 317] width 41 height 41
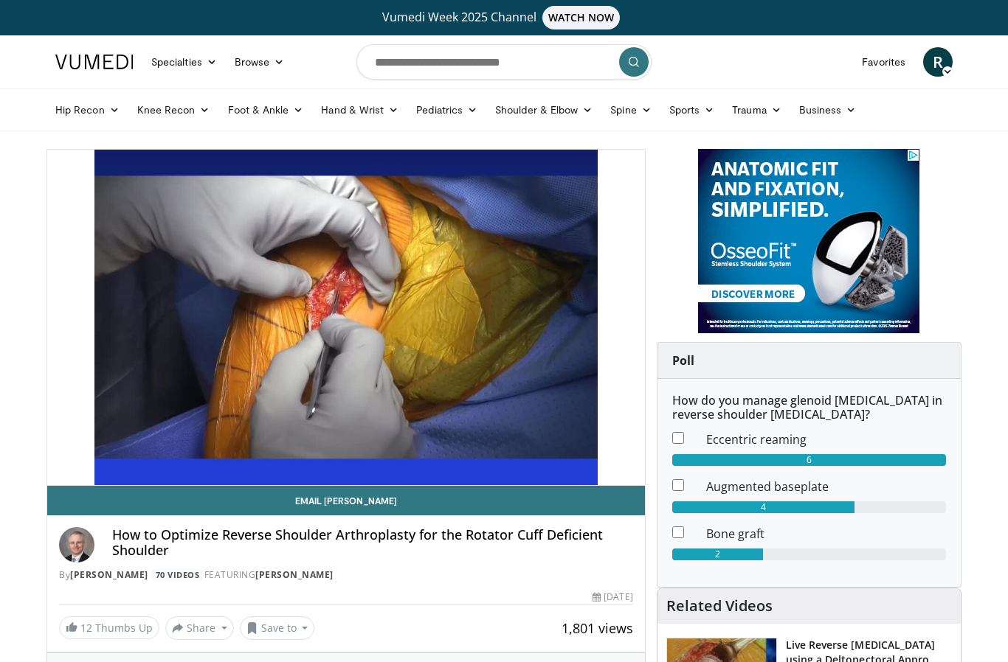
click at [131, 300] on div "10 seconds Tap to unmute" at bounding box center [346, 318] width 598 height 336
click at [97, 357] on div "10 seconds Tap to unmute" at bounding box center [346, 318] width 598 height 336
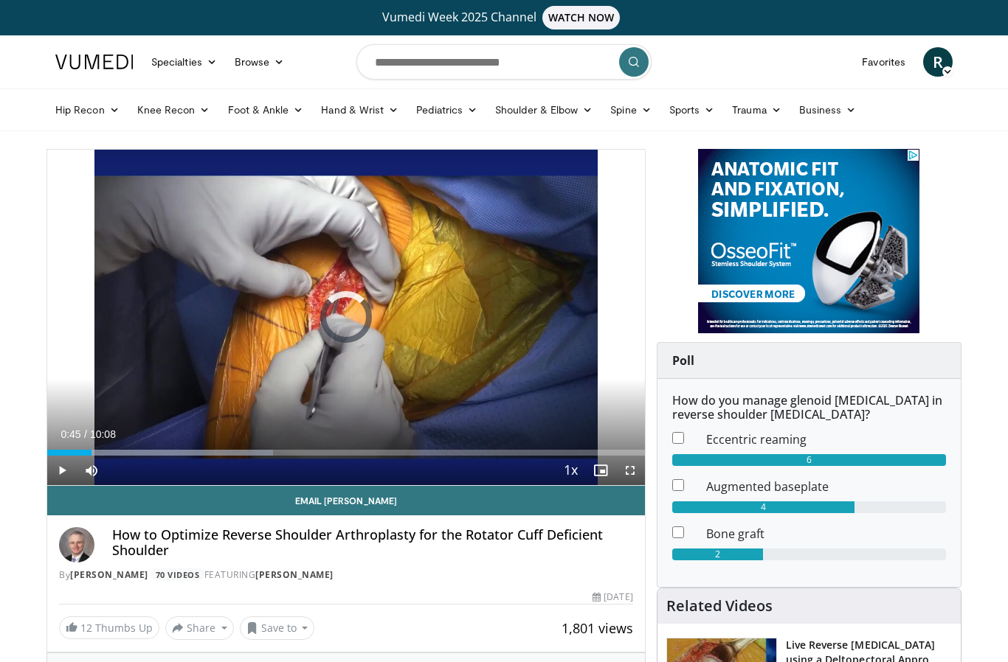
click at [91, 451] on div "Progress Bar" at bounding box center [169, 453] width 207 height 6
